Goal: Transaction & Acquisition: Purchase product/service

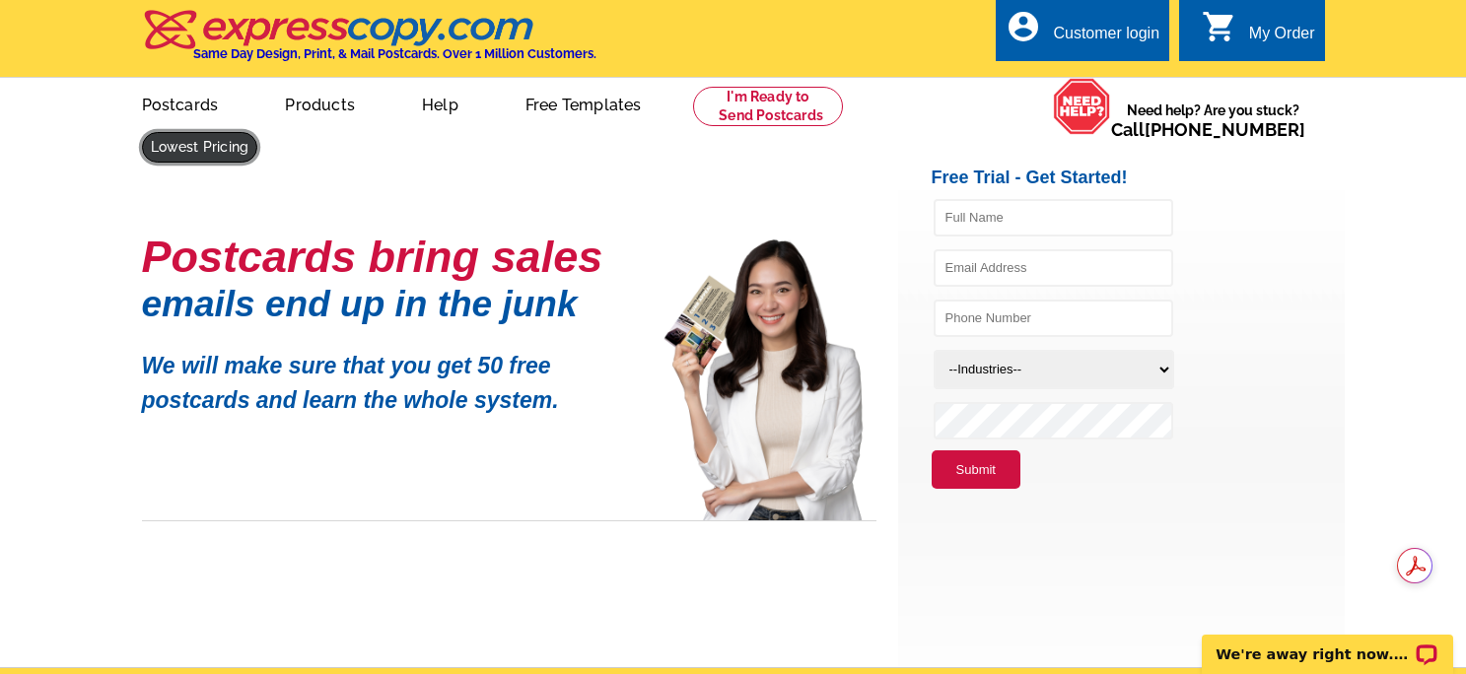
click at [258, 132] on link at bounding box center [200, 147] width 116 height 31
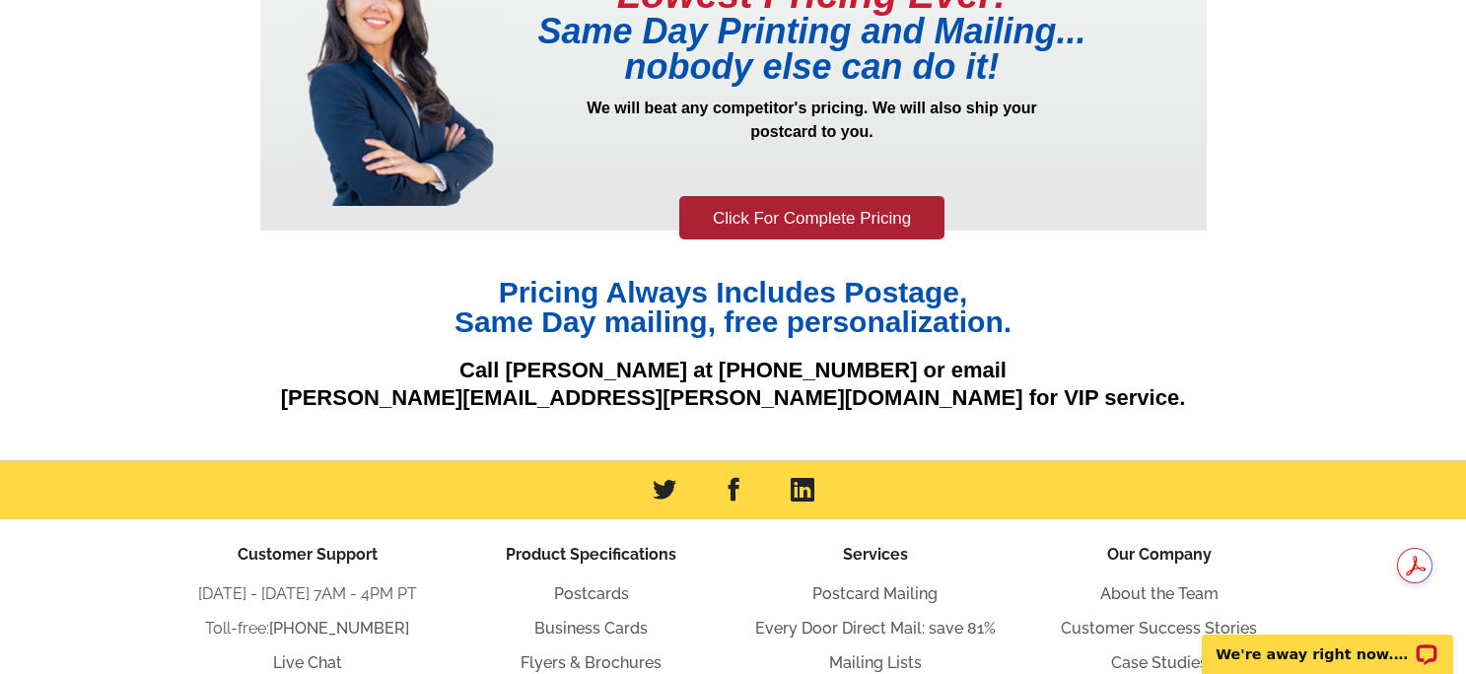
scroll to position [346, 0]
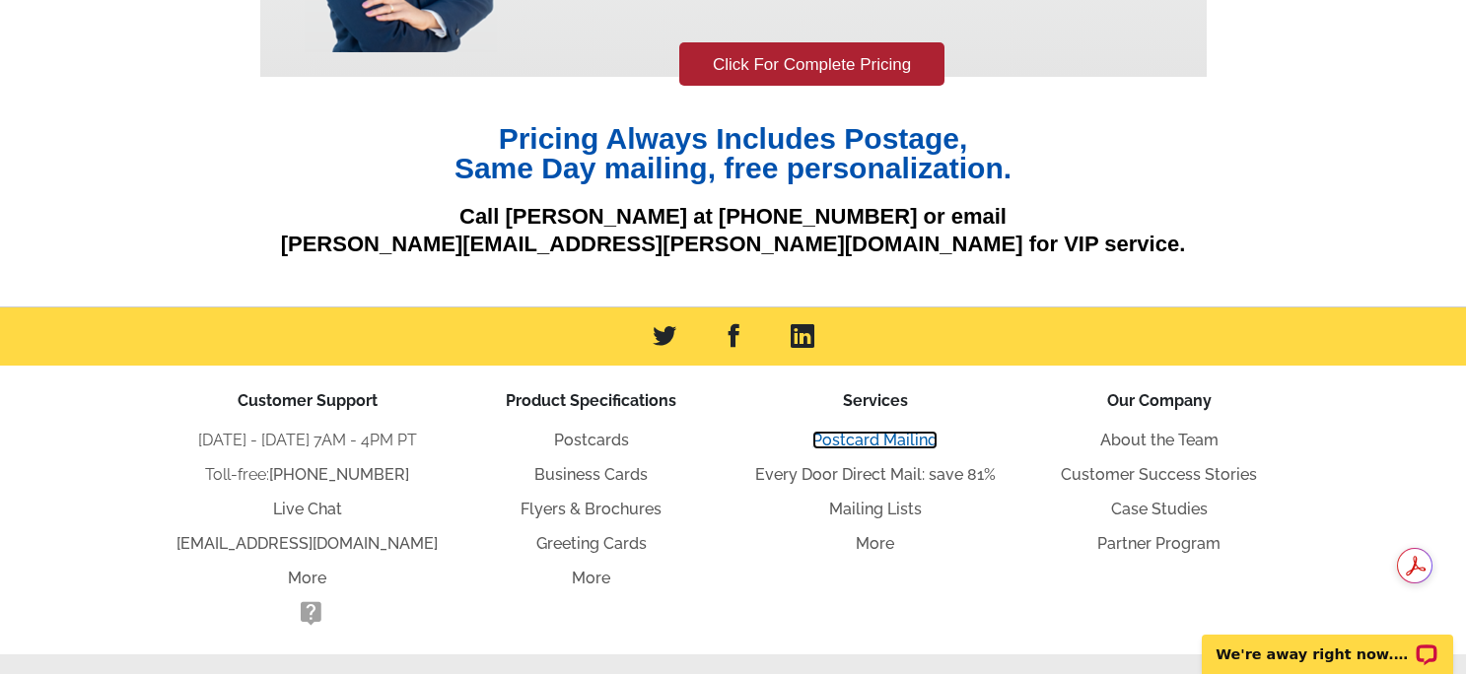
click at [895, 446] on link "Postcard Mailing" at bounding box center [874, 440] width 125 height 19
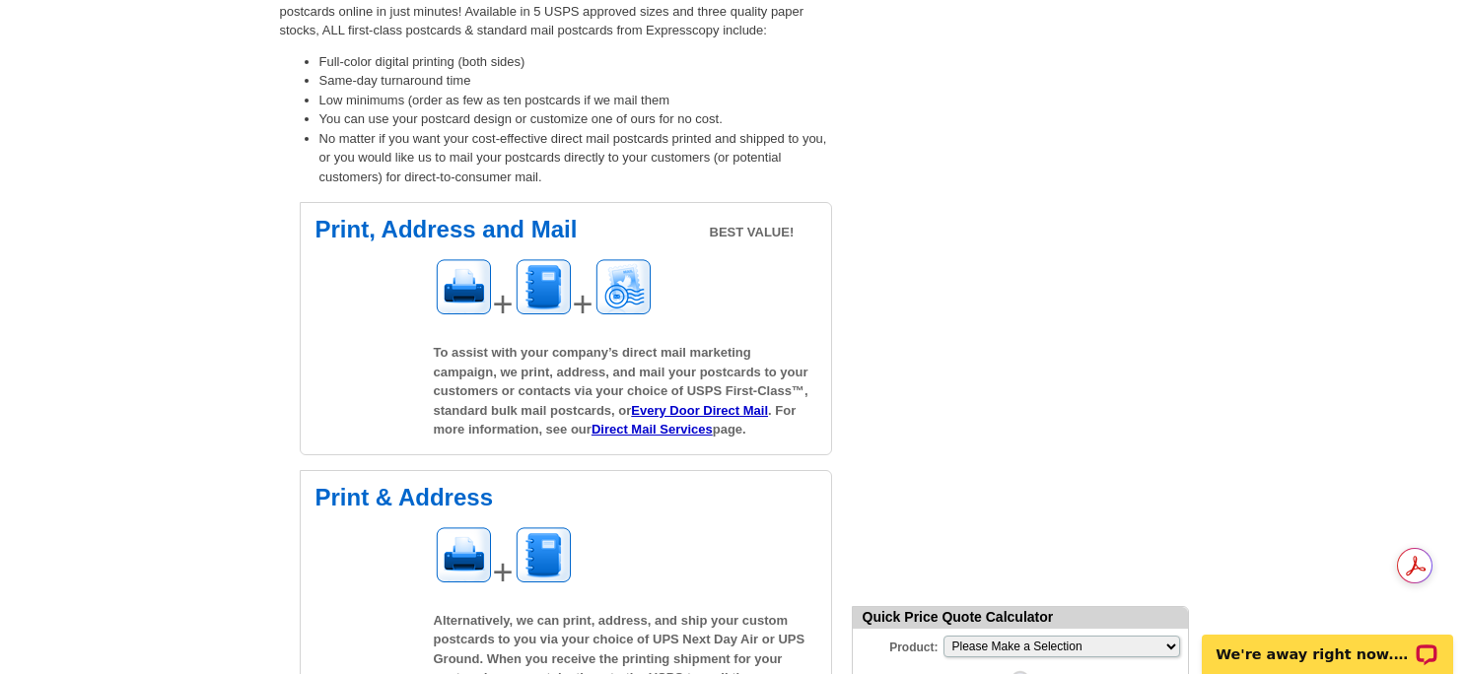
scroll to position [279, 0]
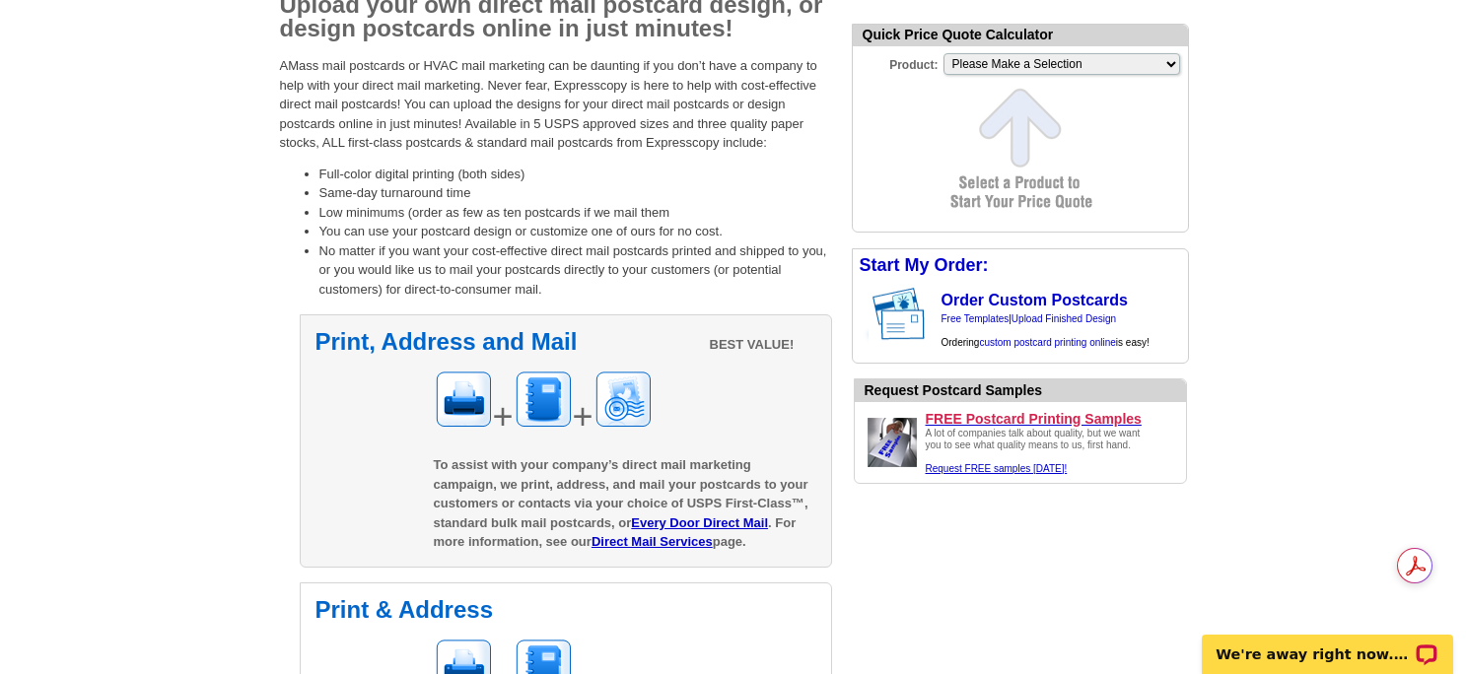
click at [357, 429] on div "Print, Address and Mail BEST VALUE! + + To assist with your company’s direct ma…" at bounding box center [566, 441] width 532 height 253
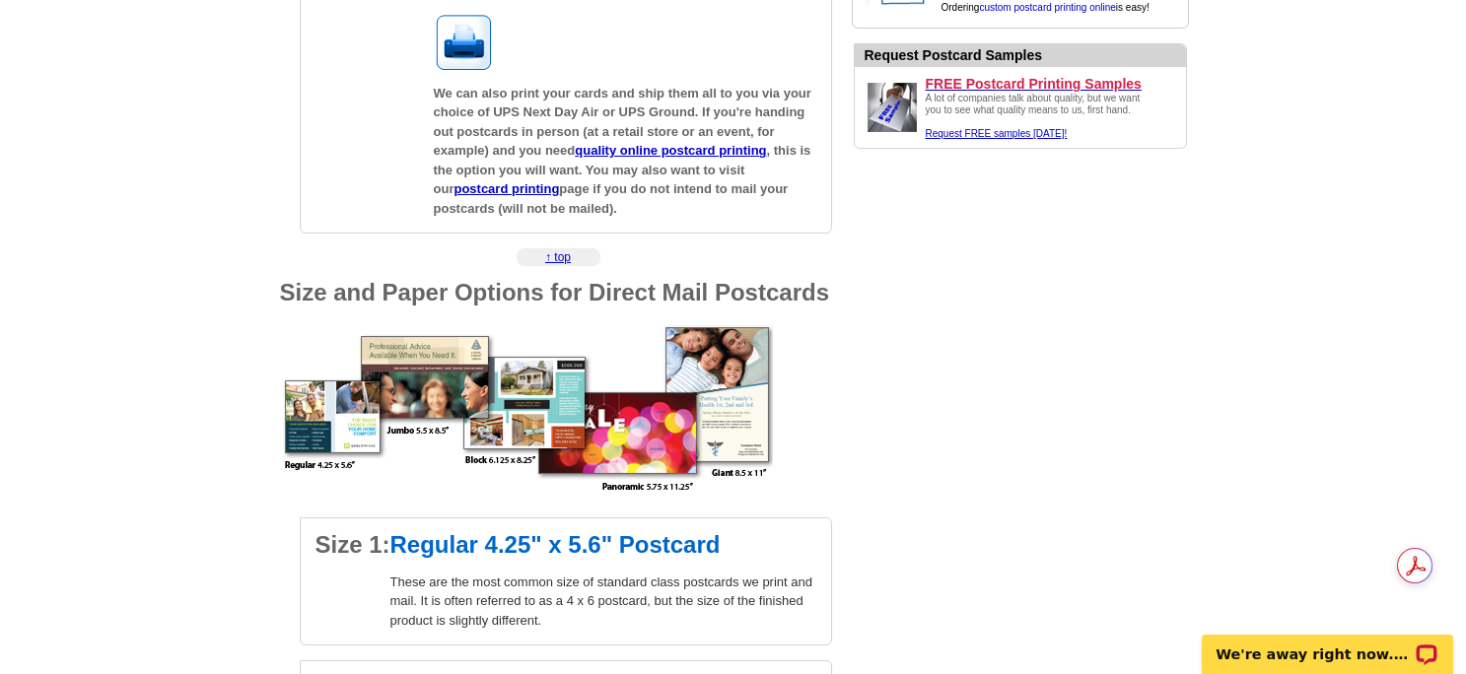
scroll to position [1333, 0]
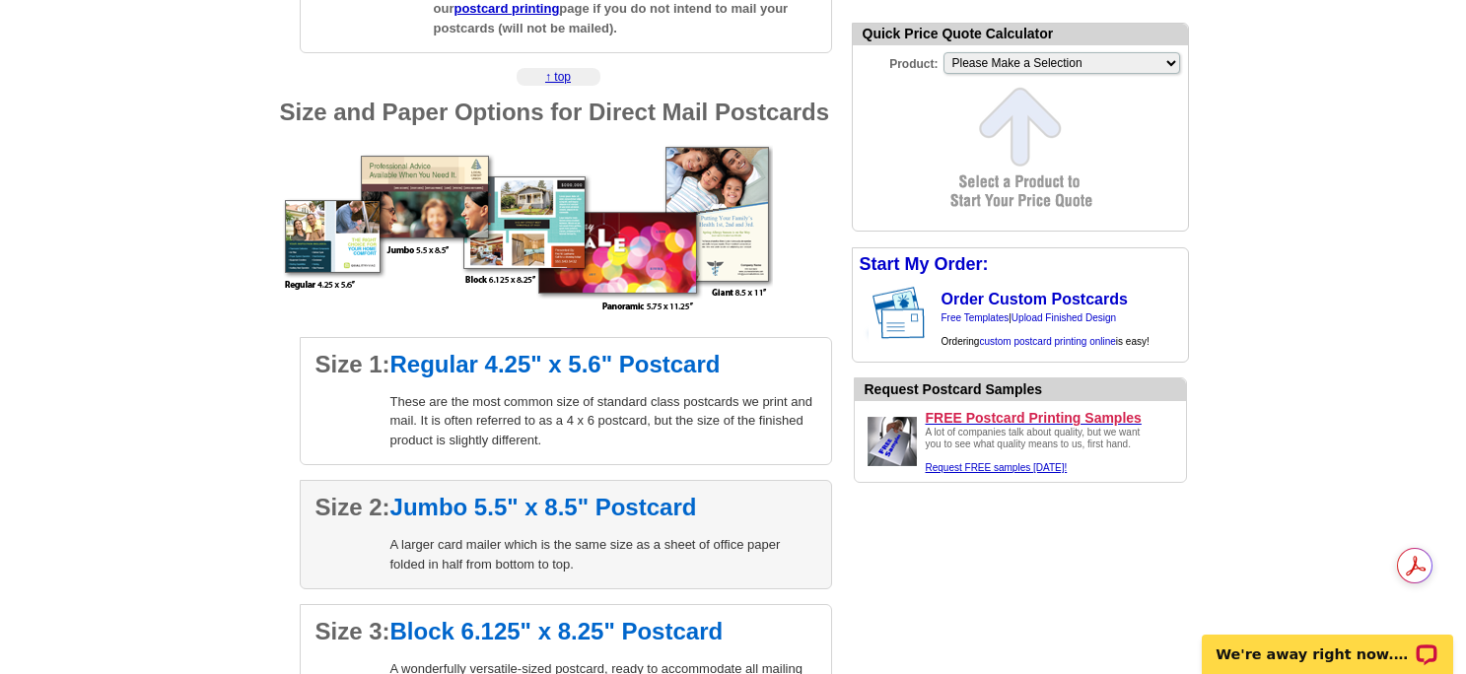
click at [616, 552] on div "A larger card mailer which is the same size as a sheet of office paper folded i…" at bounding box center [603, 554] width 426 height 38
select select "2"
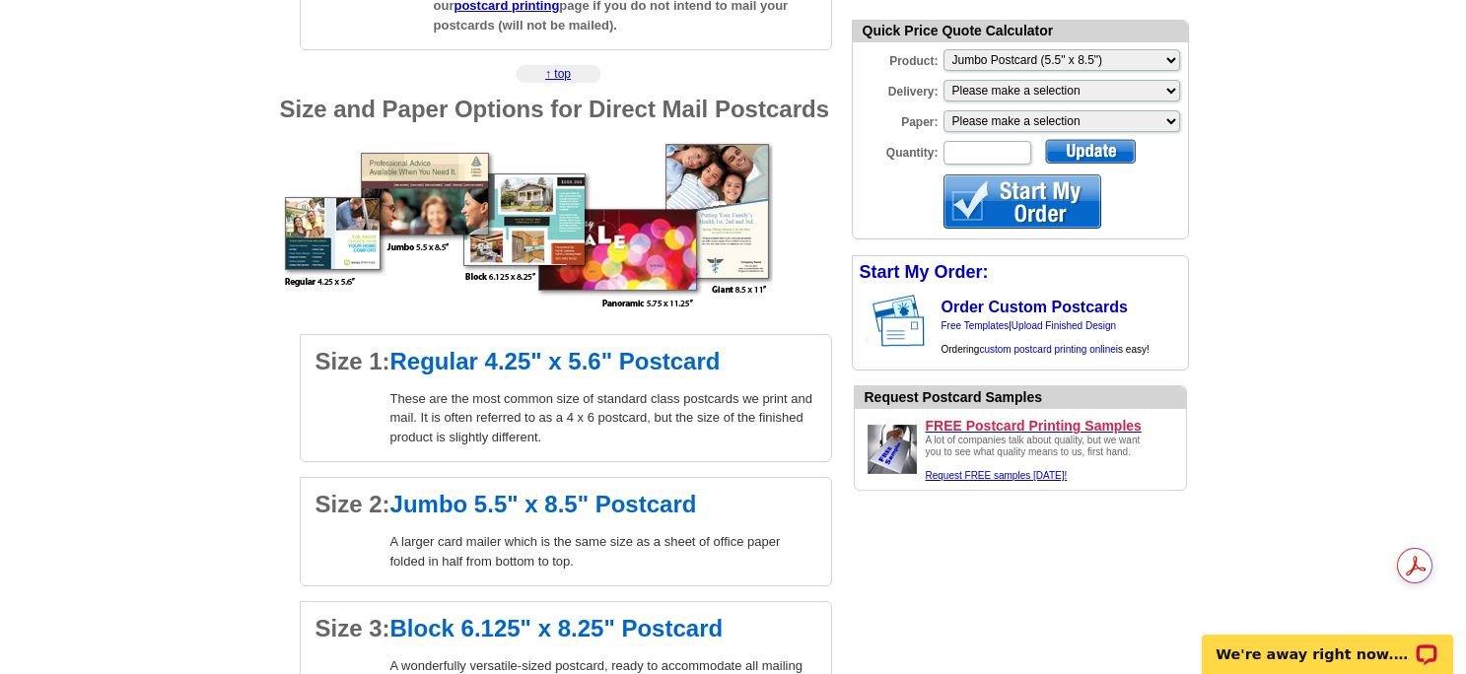
scroll to position [1337, 0]
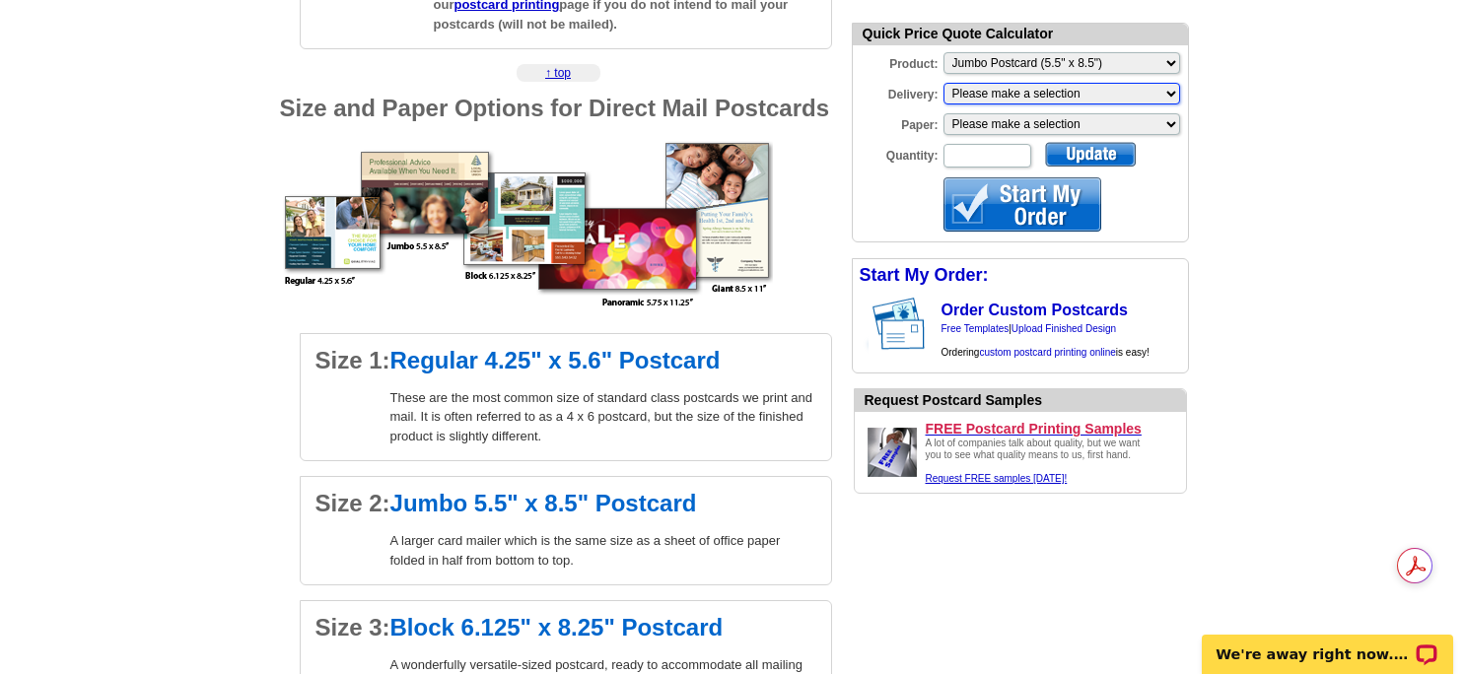
click at [1169, 93] on select "Please make a selection Print + Address+USPS First Class Print-Only+Shipped To …" at bounding box center [1062, 94] width 237 height 22
click at [1162, 121] on select "Please make a selection Recyclable Board Magnetic Stock" at bounding box center [1062, 124] width 237 height 22
select select "3"
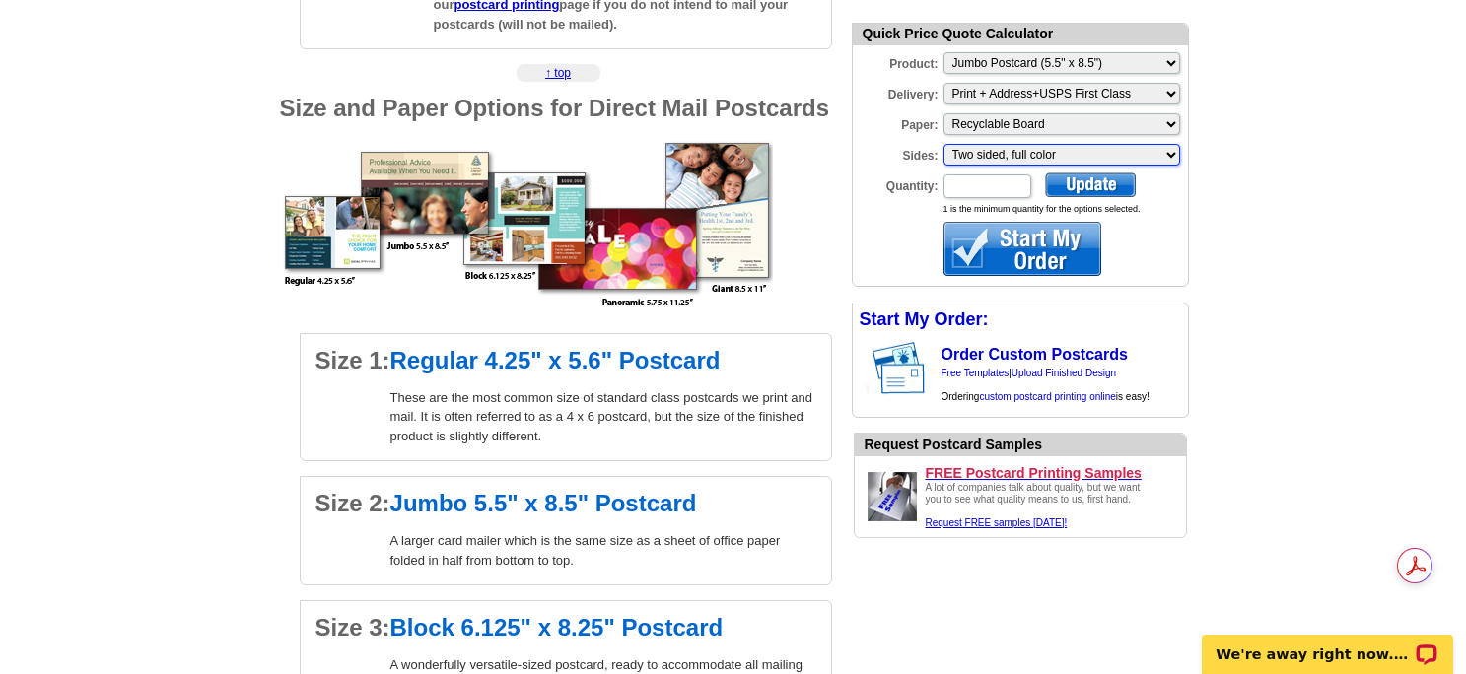
click at [1160, 152] on select "Please make a selection Two sided, full color" at bounding box center [1062, 155] width 237 height 22
click at [944, 144] on select "Please make a selection Two sided, full color" at bounding box center [1062, 155] width 237 height 22
click at [974, 182] on input "Quantity:" at bounding box center [988, 187] width 88 height 24
type input "500"
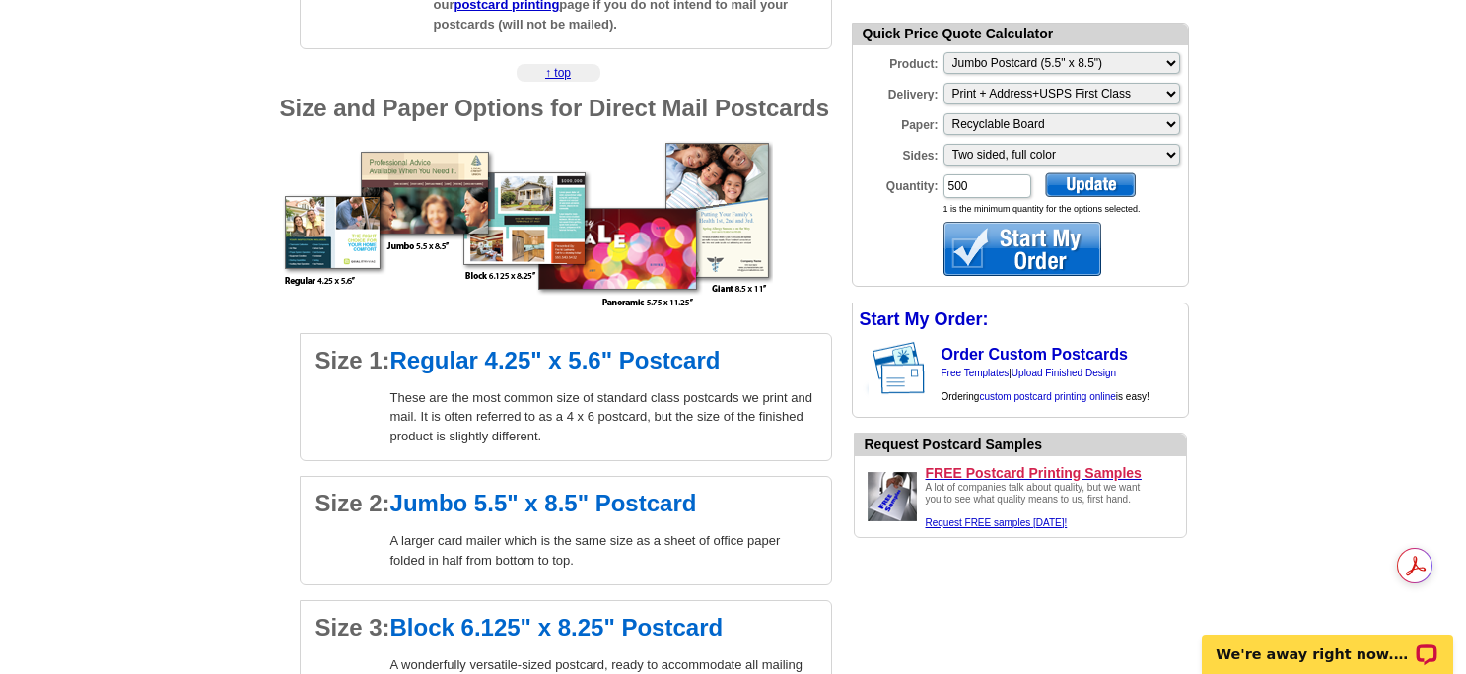
click at [1092, 184] on div at bounding box center [1090, 185] width 91 height 25
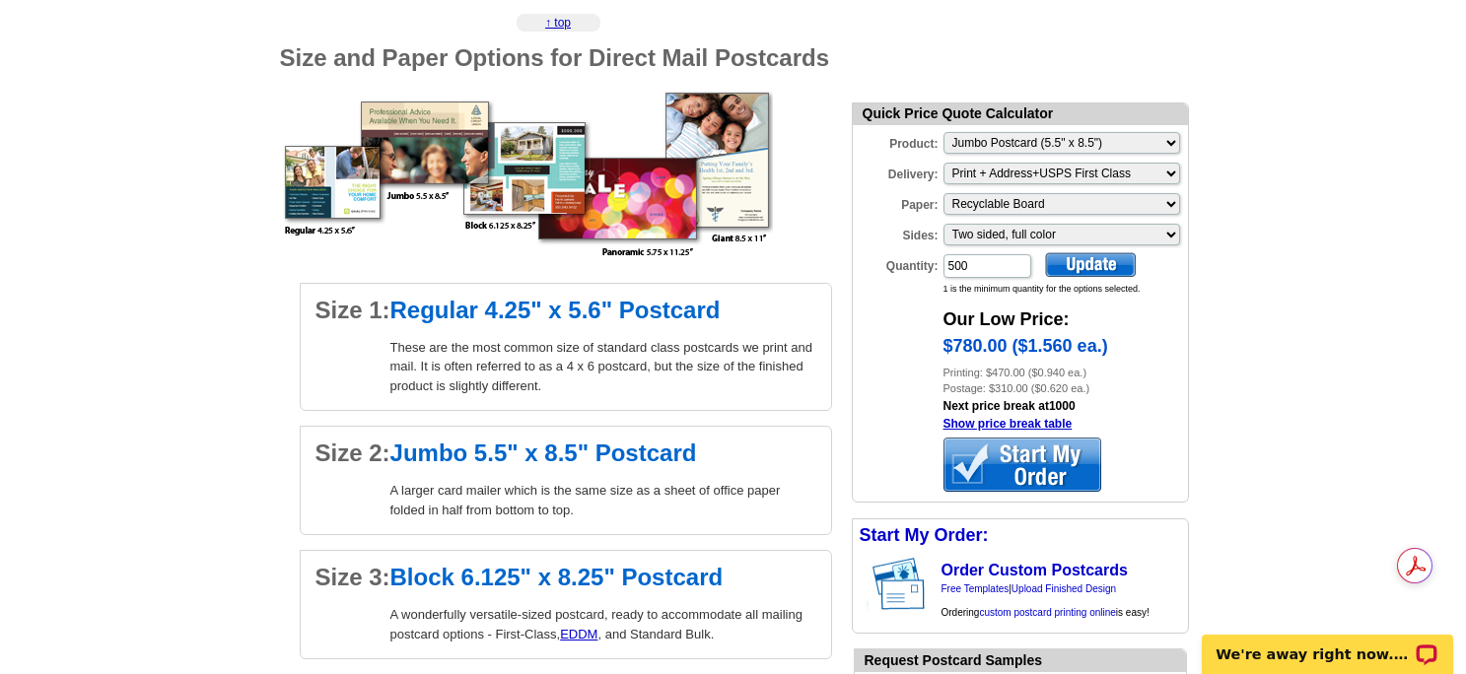
scroll to position [1368, 0]
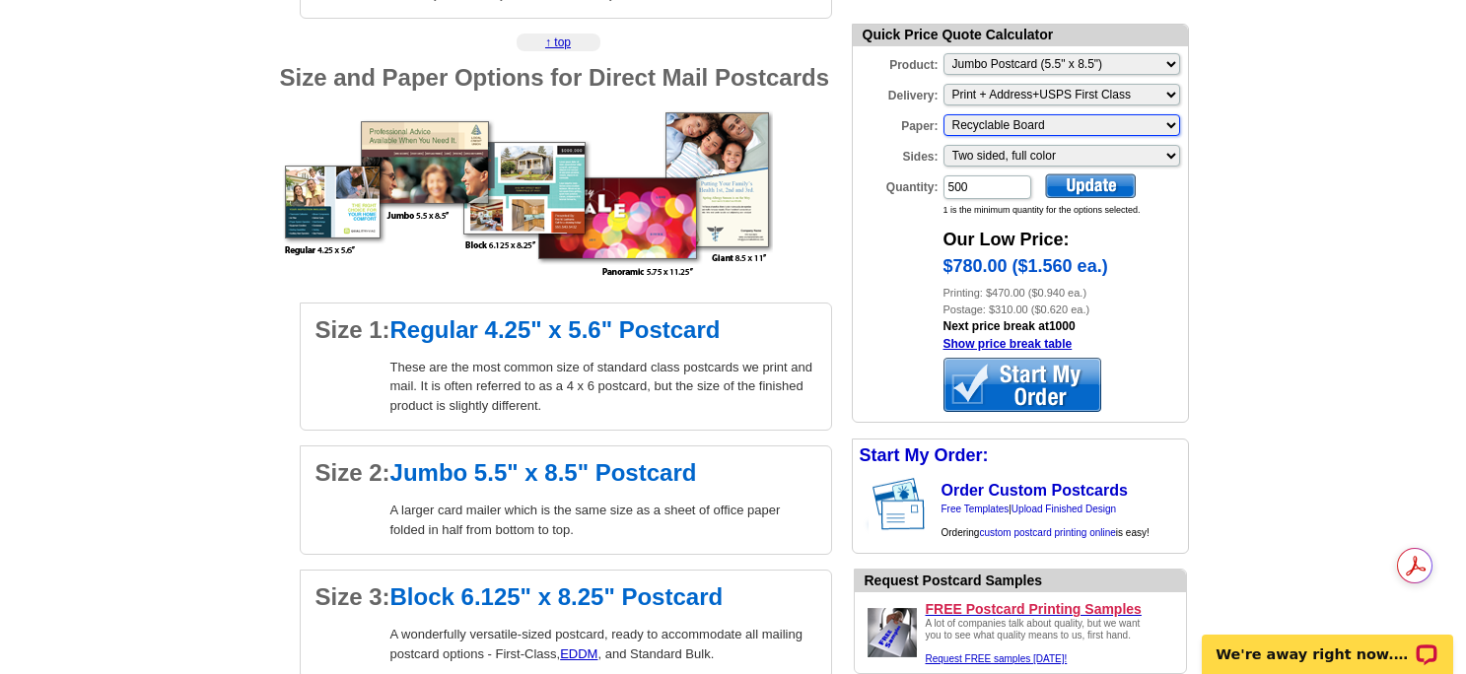
click at [1166, 122] on select "Please make a selection Recyclable Board Magnetic Stock" at bounding box center [1062, 125] width 237 height 22
click at [944, 114] on select "Please make a selection Recyclable Board Magnetic Stock" at bounding box center [1062, 125] width 237 height 22
